Goal: Task Accomplishment & Management: Use online tool/utility

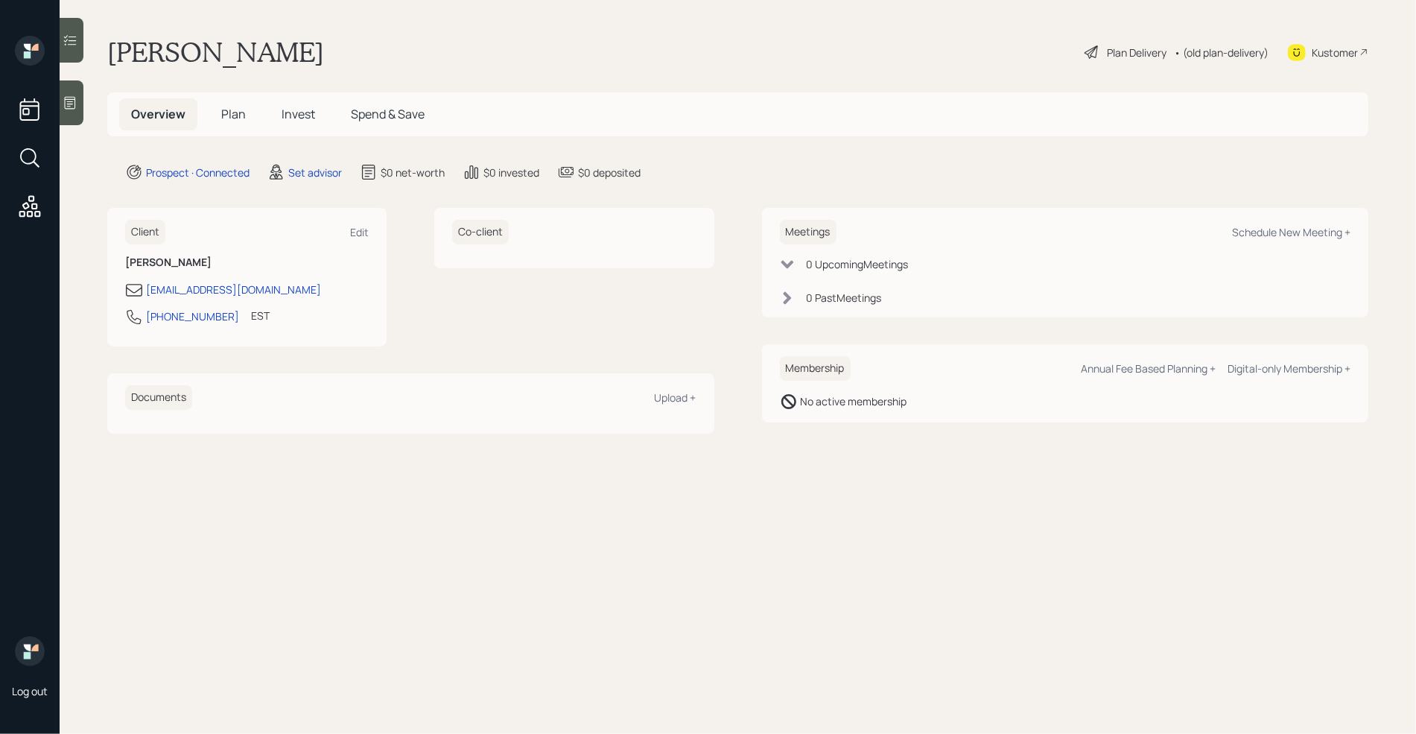
click at [74, 101] on icon at bounding box center [70, 103] width 11 height 13
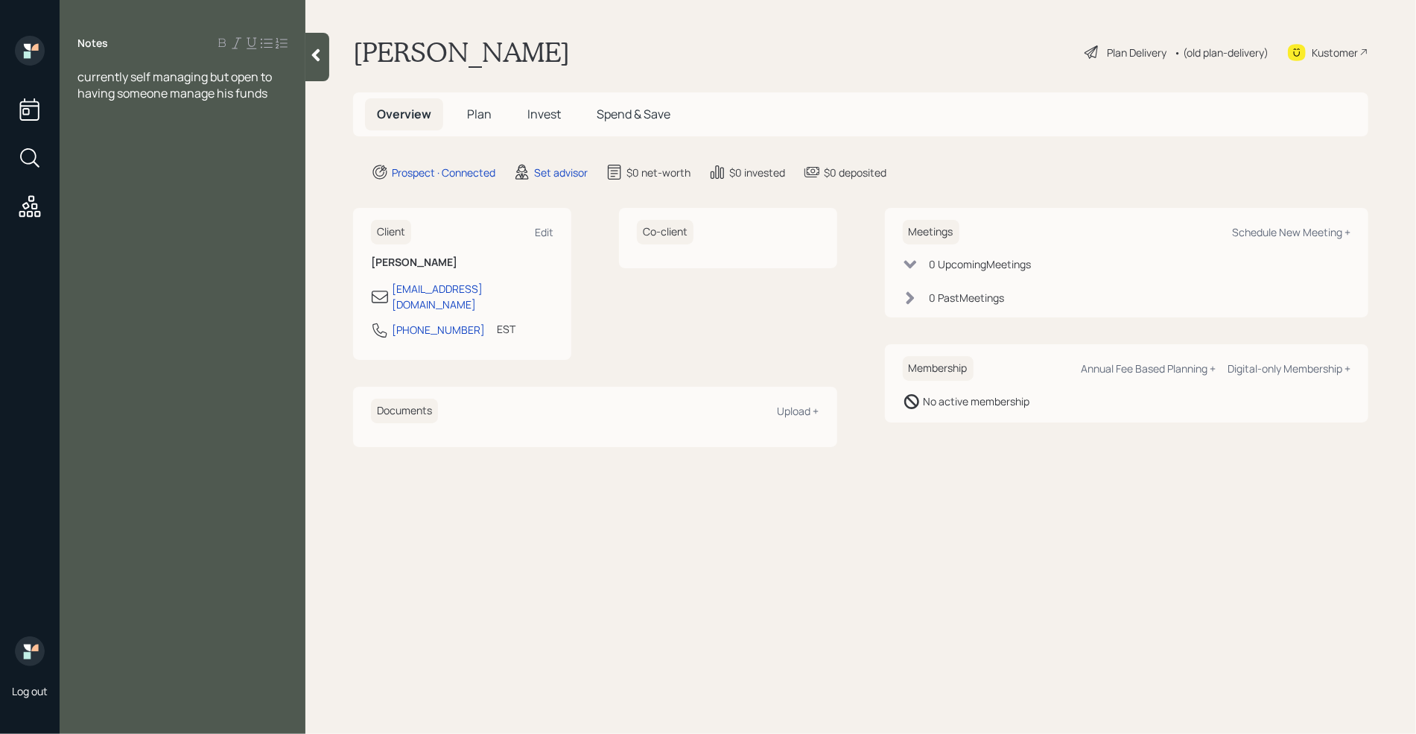
click at [78, 74] on span "currently self managing but open to having someone manage his funds" at bounding box center [175, 85] width 197 height 33
click at [272, 134] on div "Notes Age [DEMOGRAPHIC_DATA] currently self managing but open to having someone…" at bounding box center [183, 376] width 246 height 680
click at [278, 126] on div "currently self managing but open to having someone manage his funds" at bounding box center [182, 117] width 210 height 33
click at [110, 96] on span "Age [DEMOGRAPHIC_DATA]" at bounding box center [154, 93] width 155 height 16
click at [126, 161] on div "Assets" at bounding box center [182, 158] width 210 height 16
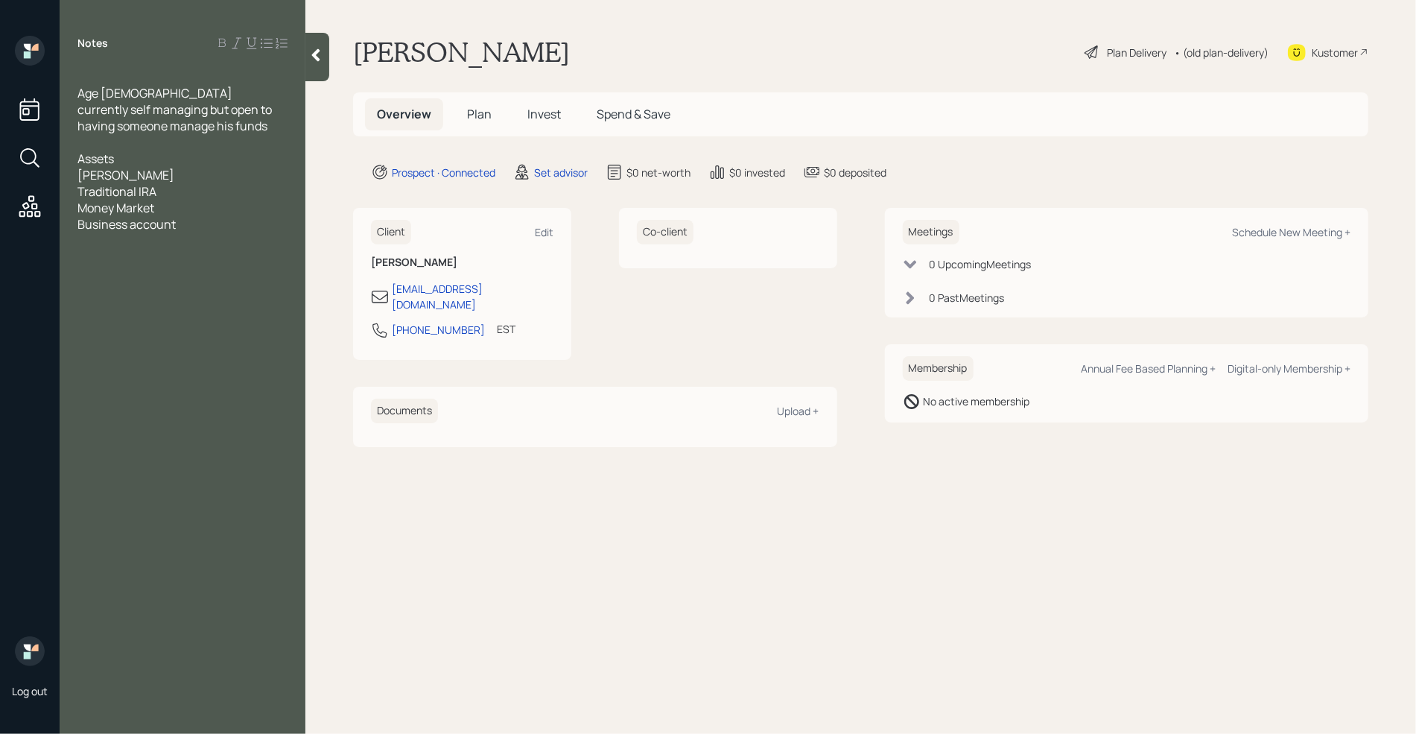
click at [185, 229] on div "Business account" at bounding box center [182, 224] width 210 height 16
click at [177, 221] on span "Business account (he is a tutor)" at bounding box center [164, 224] width 175 height 16
click at [162, 174] on div "[PERSON_NAME]" at bounding box center [182, 175] width 210 height 16
click at [136, 248] on div "Business account SEP IRA(he is a tutor)" at bounding box center [182, 232] width 210 height 33
click at [173, 191] on div "Traditional IRA" at bounding box center [182, 191] width 210 height 16
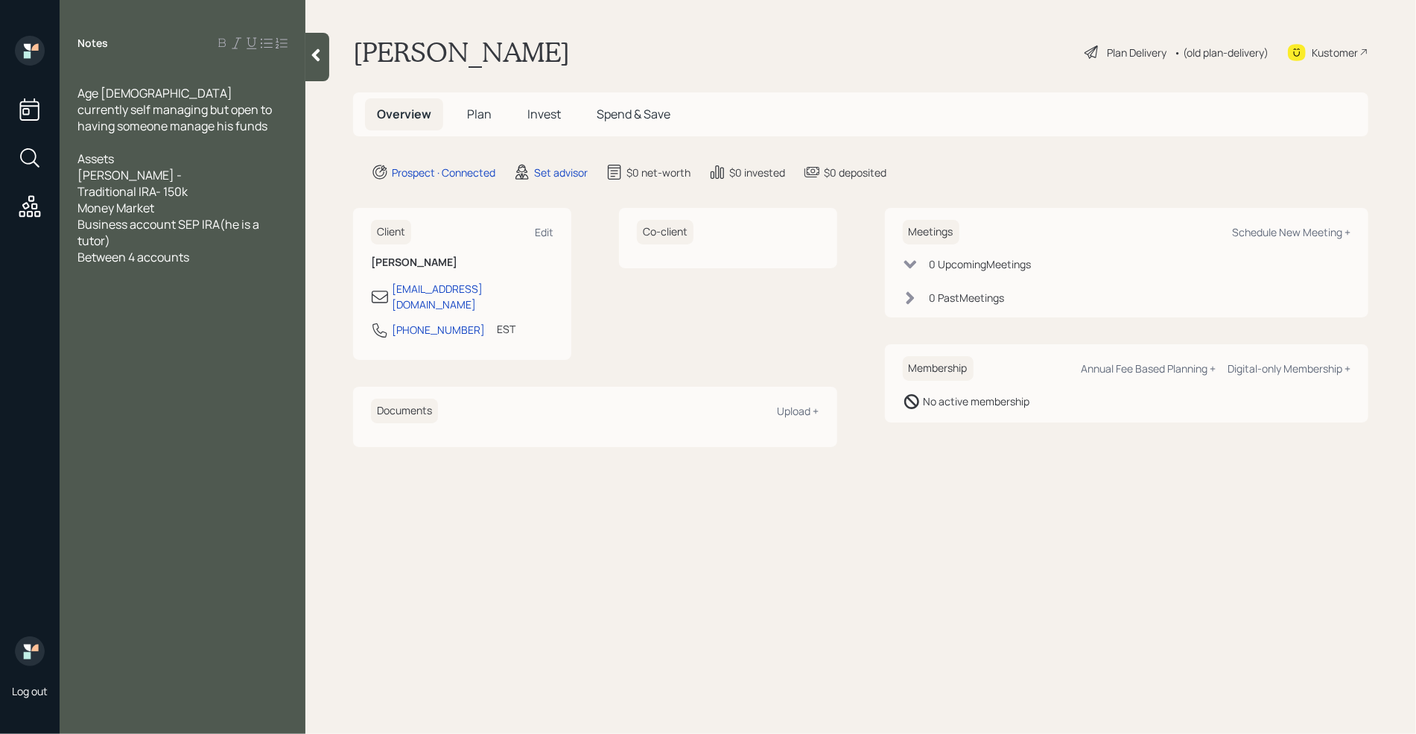
click at [170, 174] on div "[PERSON_NAME] -" at bounding box center [182, 175] width 210 height 16
click at [171, 211] on div "Money Market" at bounding box center [182, 208] width 210 height 16
click at [136, 237] on div "Business account SEP IRA(he is a tutor)" at bounding box center [182, 232] width 210 height 33
click at [212, 260] on div "Between 4 accounts" at bounding box center [182, 257] width 210 height 16
click at [162, 240] on div "Business account [PERSON_NAME](he is a tutor)- 15k" at bounding box center [182, 232] width 210 height 33
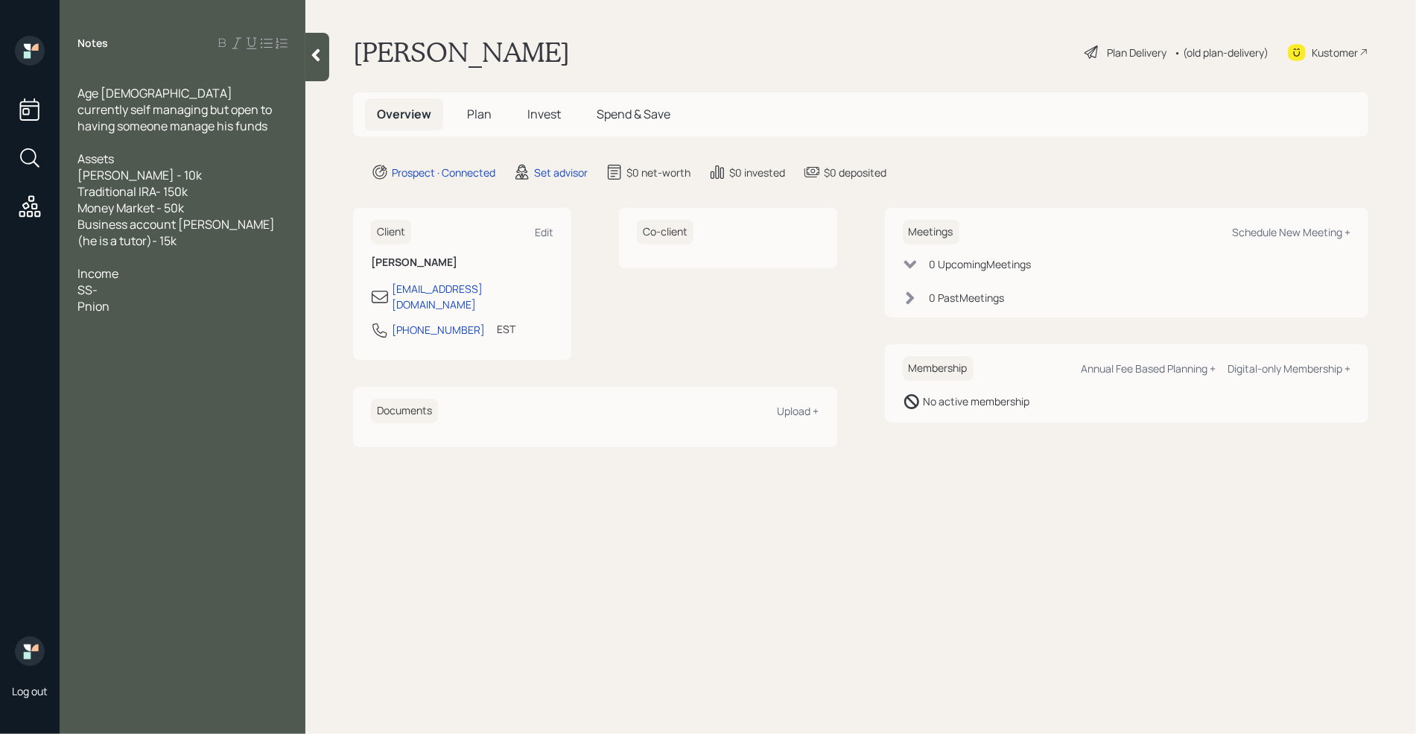
click at [119, 290] on div "SS-" at bounding box center [182, 290] width 210 height 16
click at [83, 312] on span "Pnion" at bounding box center [93, 306] width 32 height 16
click at [119, 309] on div "Pnion" at bounding box center [182, 306] width 210 height 16
click at [114, 288] on div "SS-" at bounding box center [182, 290] width 210 height 16
click at [144, 299] on div "Pension-" at bounding box center [182, 306] width 210 height 16
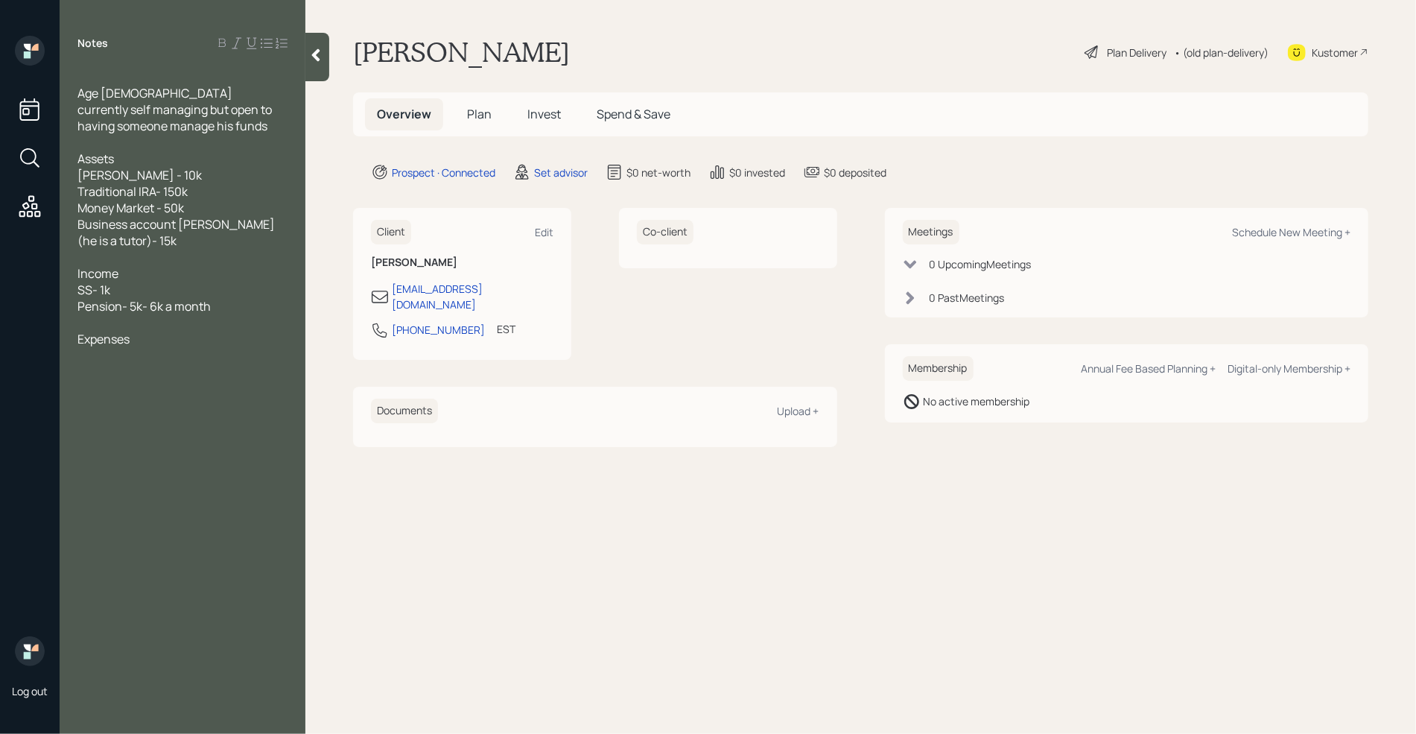
click at [83, 257] on div at bounding box center [182, 257] width 210 height 16
click at [112, 354] on div at bounding box center [182, 355] width 210 height 16
click at [92, 258] on div at bounding box center [182, 257] width 210 height 16
click at [212, 350] on div "overall estimate of 2k" at bounding box center [182, 355] width 210 height 16
click at [92, 256] on div at bounding box center [182, 257] width 210 height 16
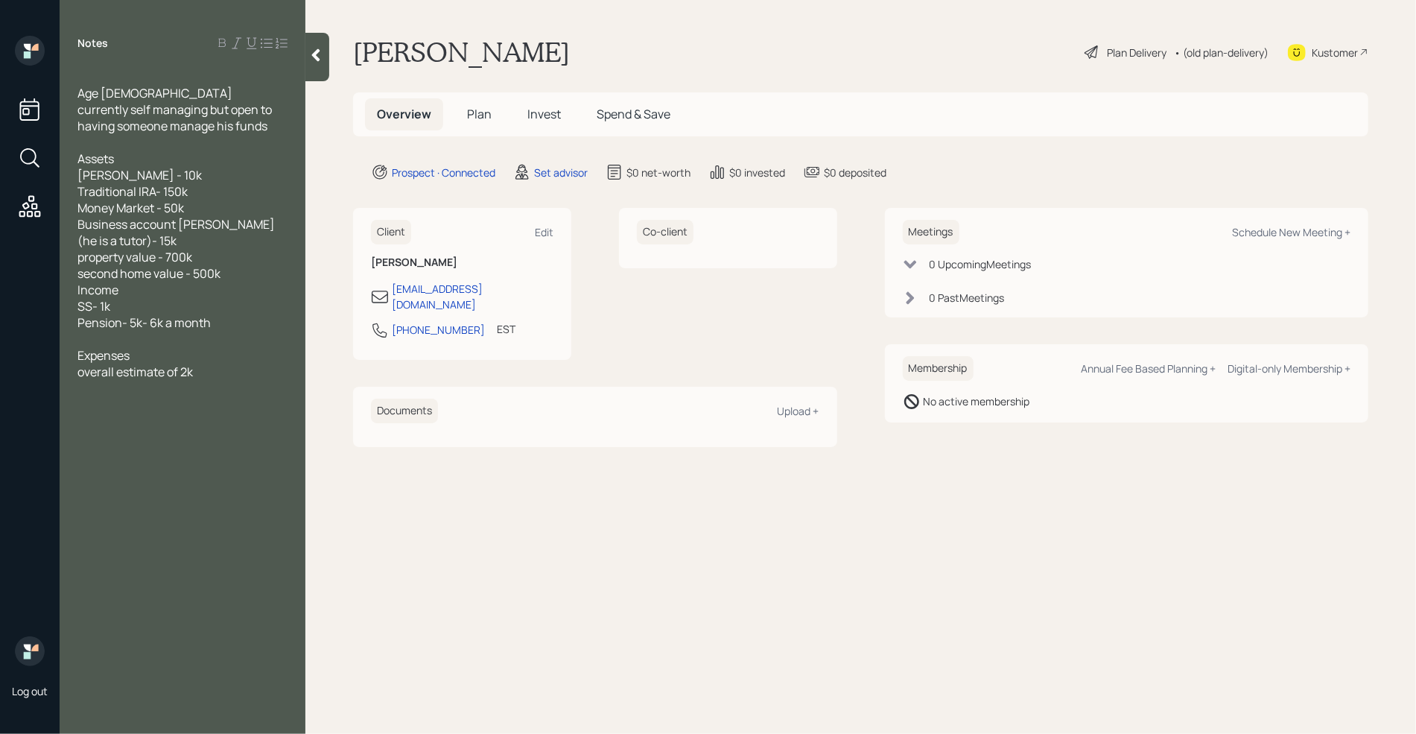
click at [200, 372] on div "overall estimate of 2k" at bounding box center [182, 371] width 210 height 16
click at [1288, 235] on div "Schedule New Meeting +" at bounding box center [1291, 232] width 118 height 14
select select "round-[PERSON_NAME]"
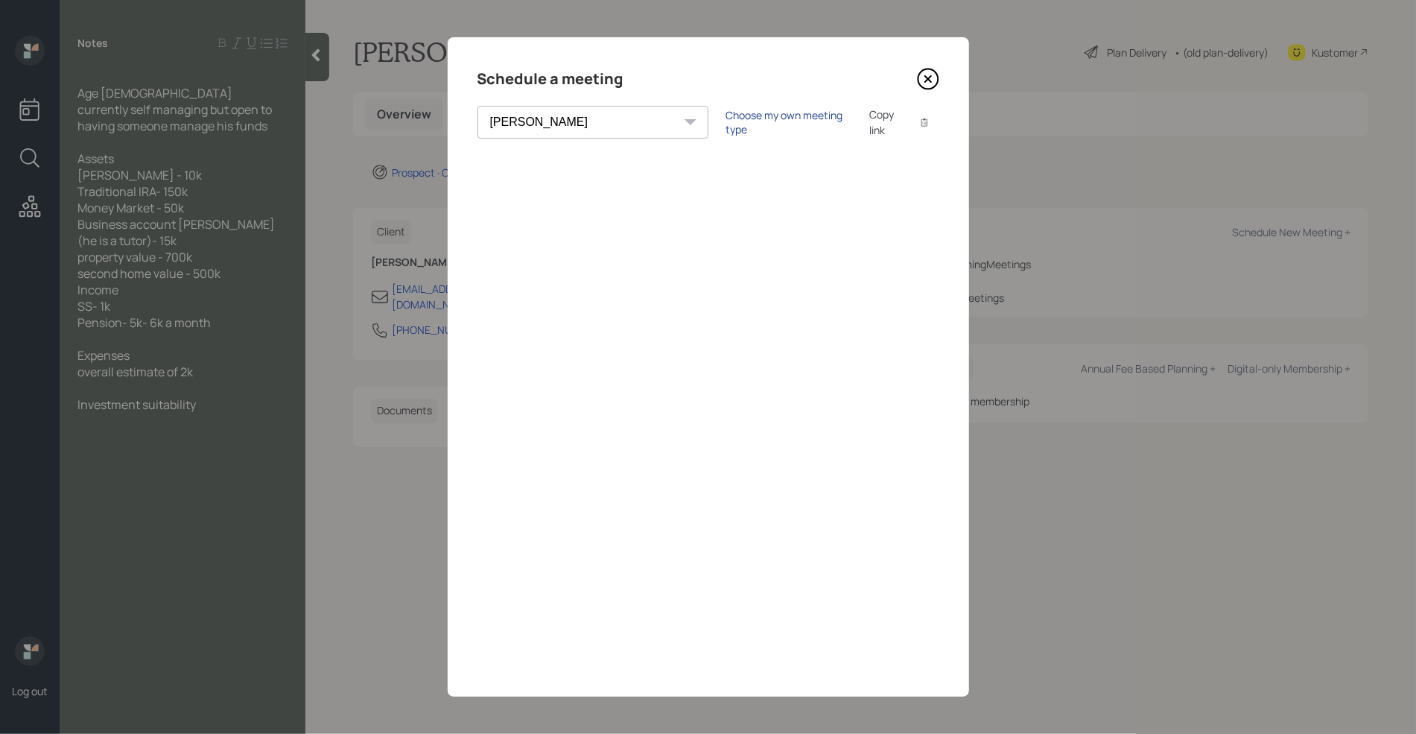
click at [726, 121] on div "Choose my own meeting type" at bounding box center [788, 122] width 125 height 28
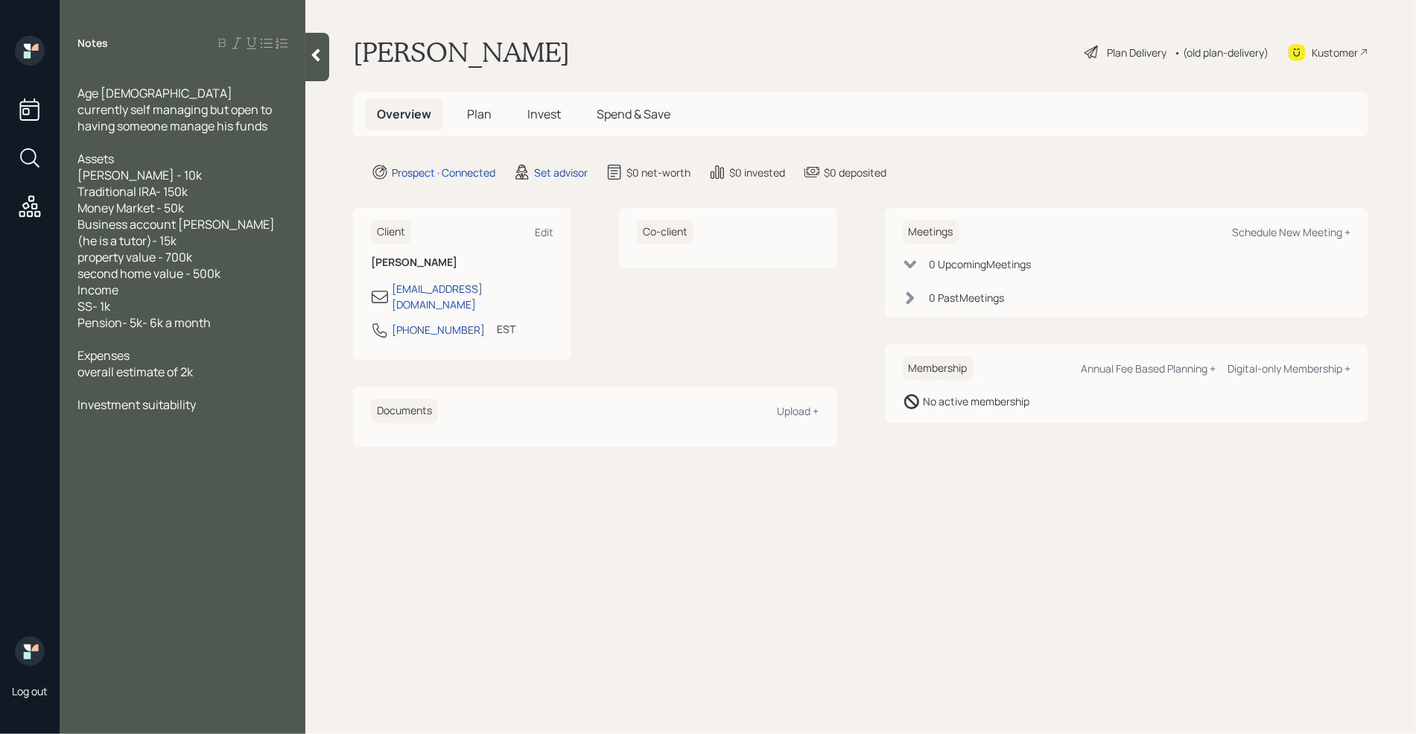
click at [241, 407] on div "Investment suitability" at bounding box center [182, 404] width 210 height 16
click at [312, 56] on icon at bounding box center [315, 55] width 15 height 15
